Goal: Task Accomplishment & Management: Use online tool/utility

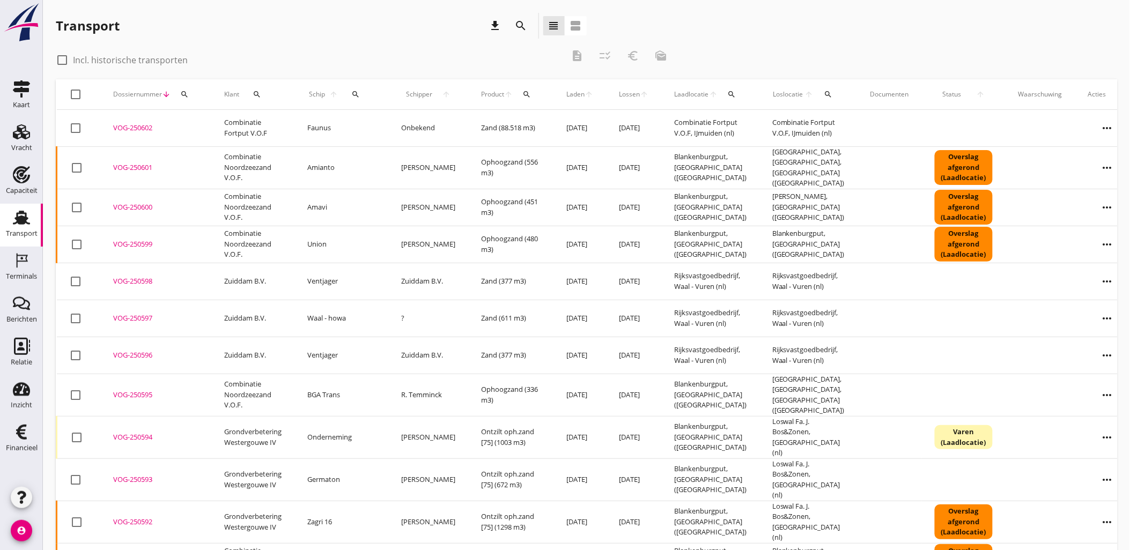
click at [388, 128] on td "Onbekend" at bounding box center [428, 128] width 80 height 37
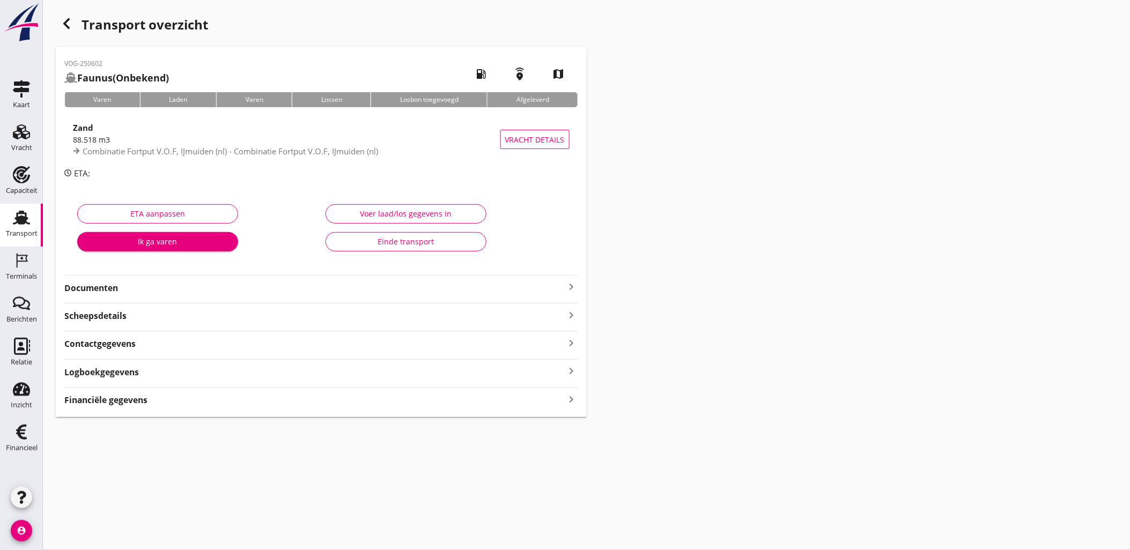
click at [288, 399] on div "Financiële gegevens keyboard_arrow_right" at bounding box center [321, 399] width 514 height 14
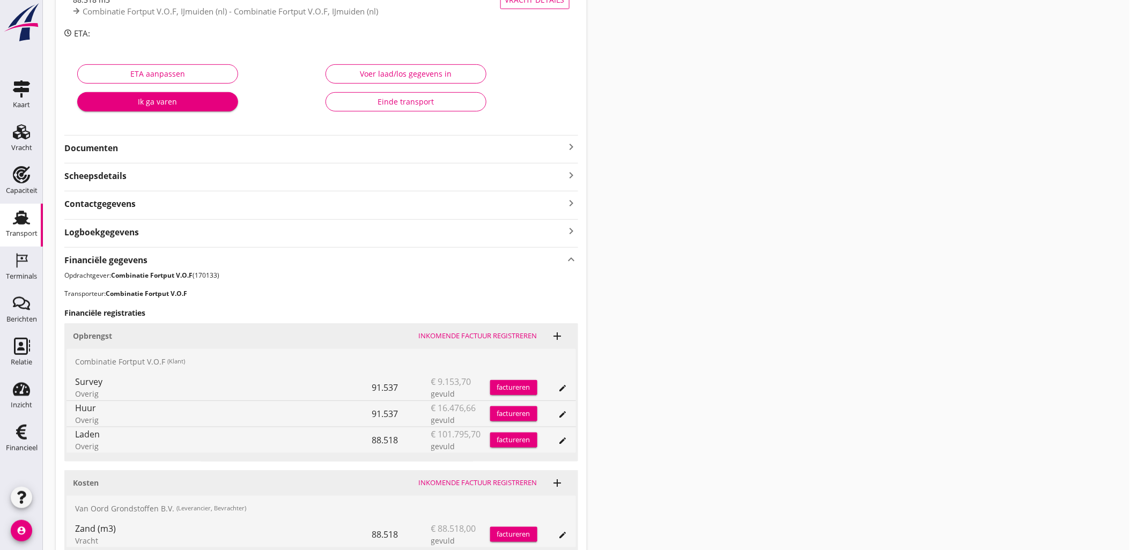
scroll to position [234, 0]
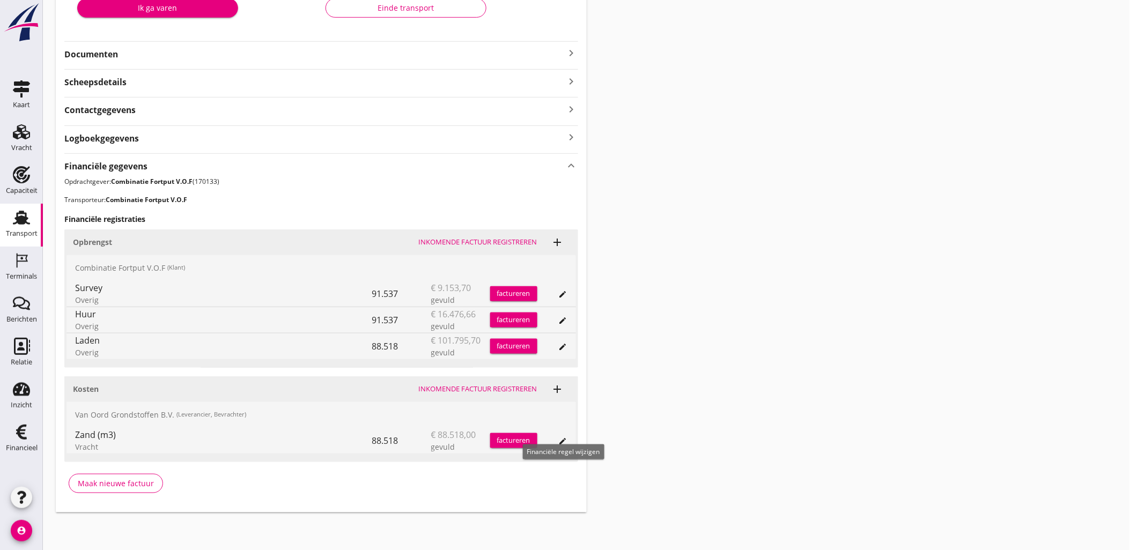
click at [560, 442] on icon "edit" at bounding box center [563, 441] width 9 height 9
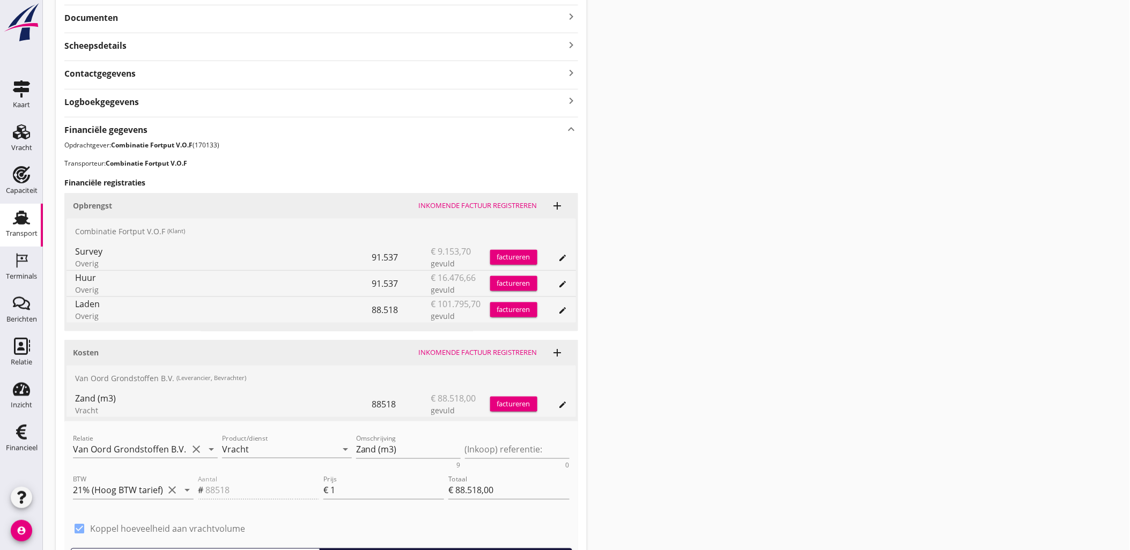
scroll to position [29, 0]
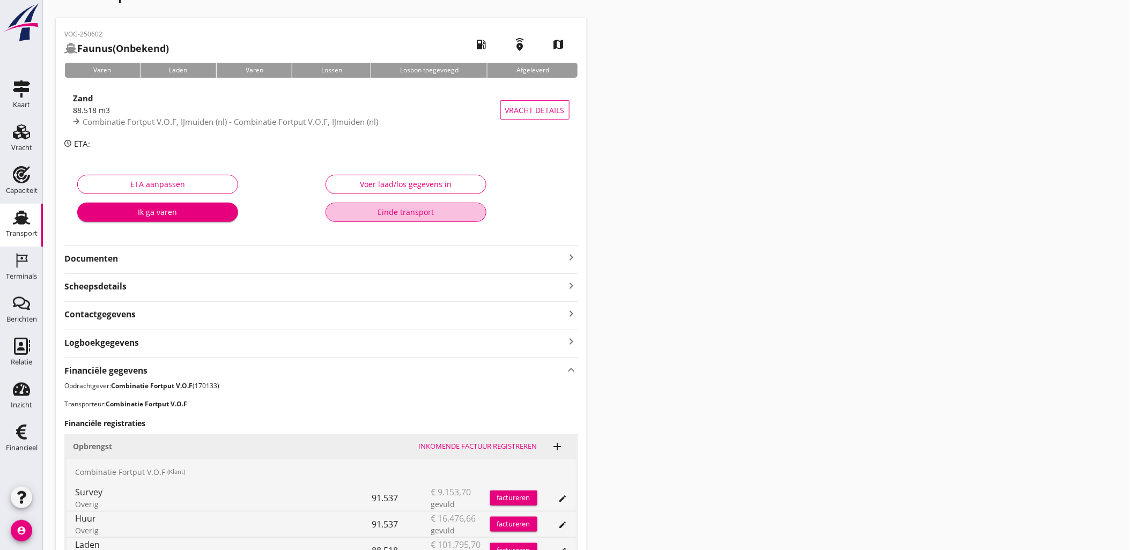
click at [381, 211] on div "Einde transport" at bounding box center [406, 211] width 143 height 11
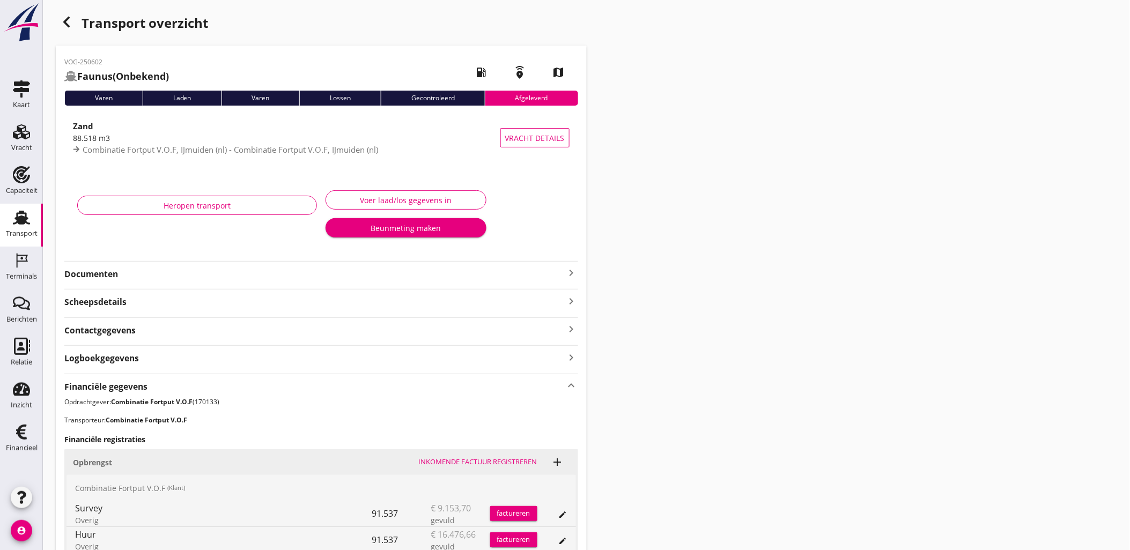
scroll to position [0, 0]
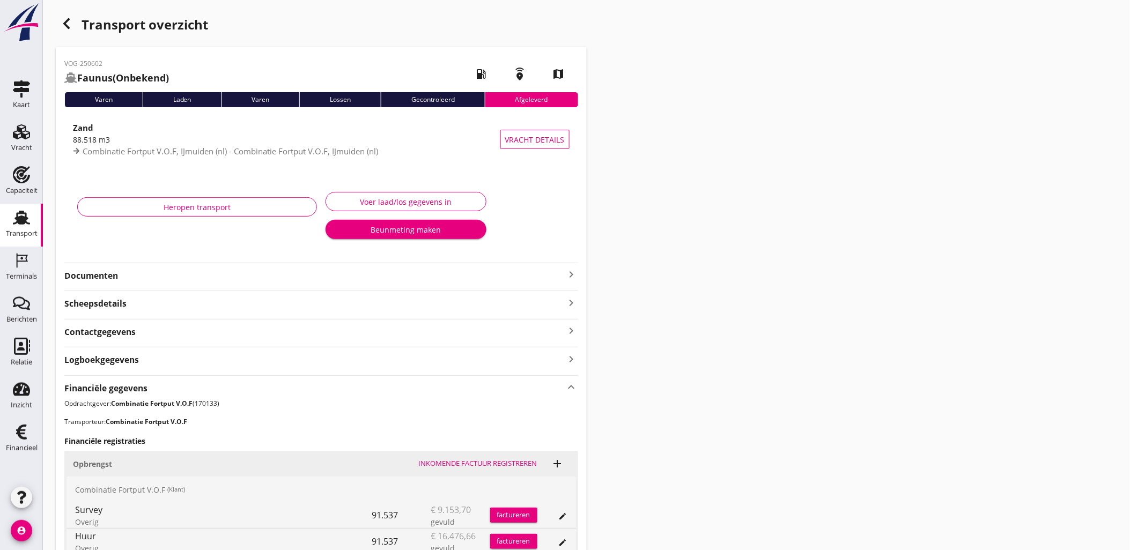
click at [66, 29] on icon "button" at bounding box center [66, 23] width 13 height 13
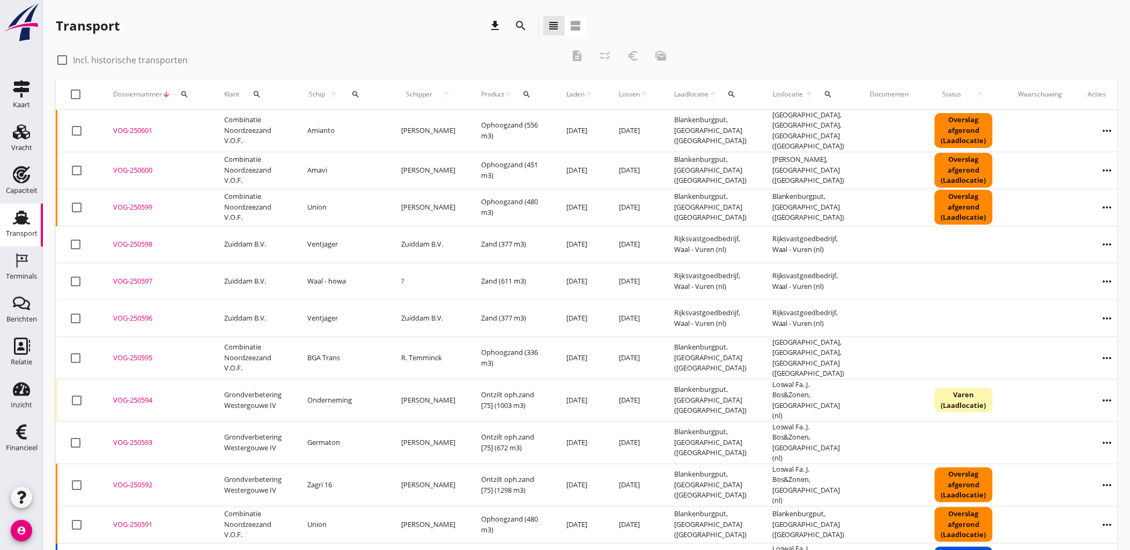
click at [132, 65] on label "Incl. historische transporten" at bounding box center [130, 60] width 115 height 11
checkbox input "true"
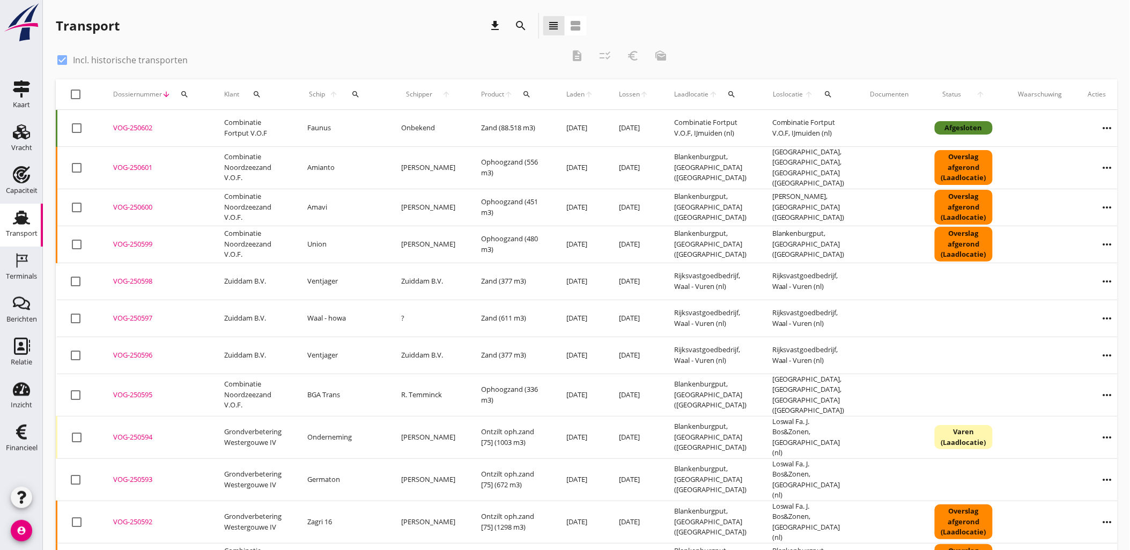
click at [1092, 125] on icon "more_horiz" at bounding box center [1107, 128] width 30 height 30
click at [70, 125] on div at bounding box center [77, 128] width 18 height 18
click at [639, 54] on icon "euro_symbol" at bounding box center [632, 55] width 13 height 13
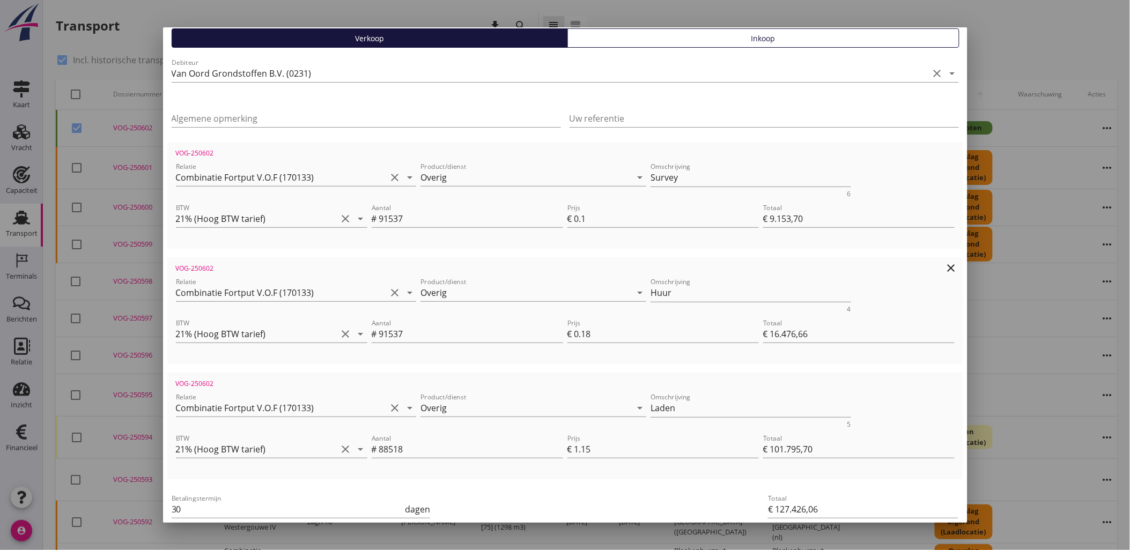
scroll to position [159, 0]
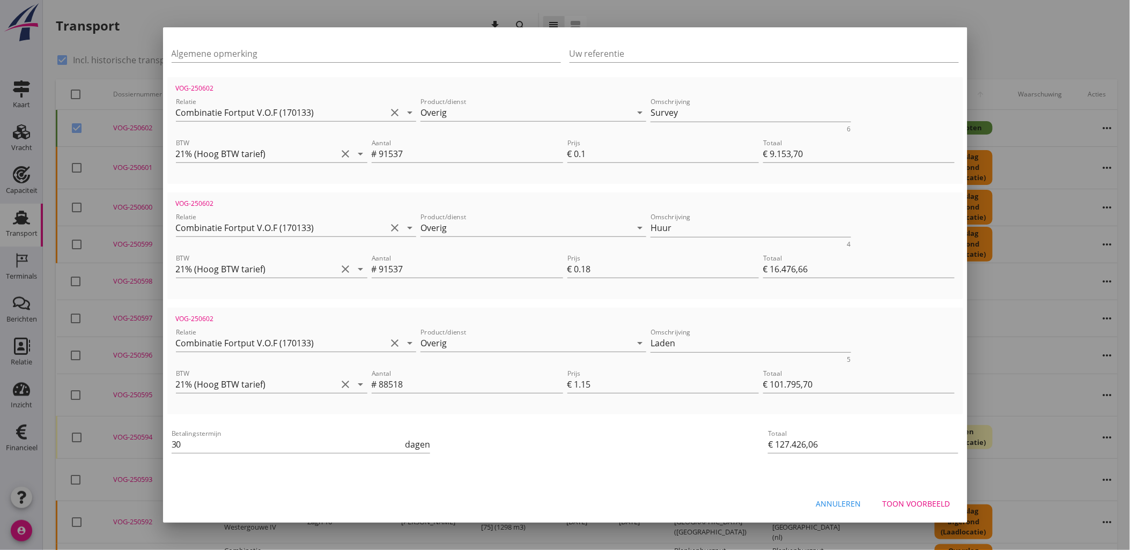
click at [912, 502] on div "Toon voorbeeld" at bounding box center [916, 503] width 68 height 11
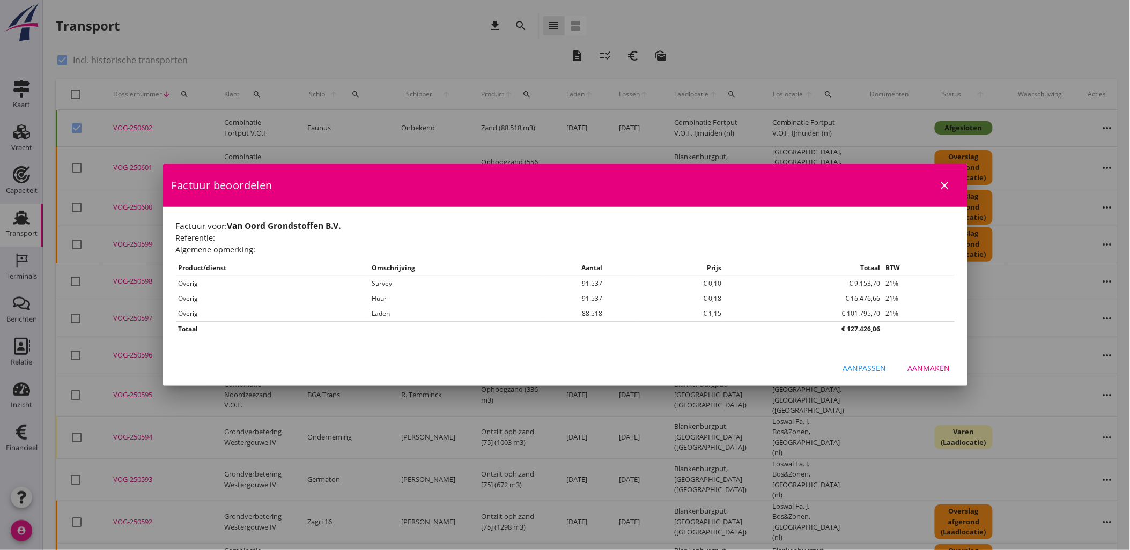
scroll to position [0, 0]
click at [934, 368] on div "Aanmaken" at bounding box center [929, 367] width 42 height 11
checkbox input "false"
